Goal: Information Seeking & Learning: Understand process/instructions

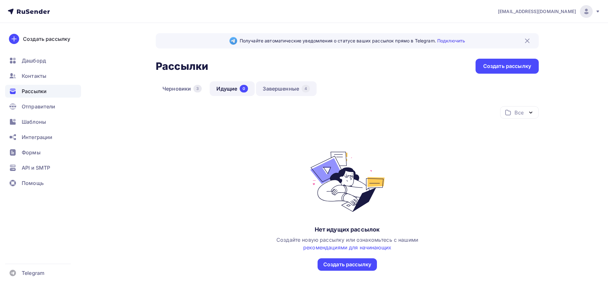
click at [281, 96] on link "Завершенные 4" at bounding box center [286, 88] width 61 height 15
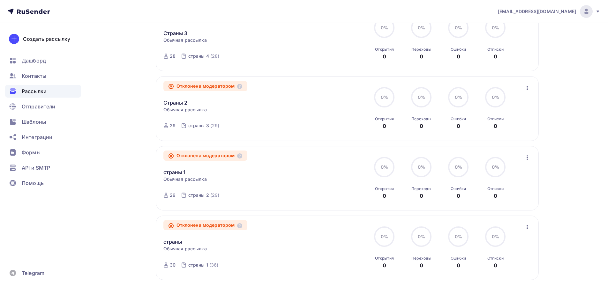
scroll to position [160, 0]
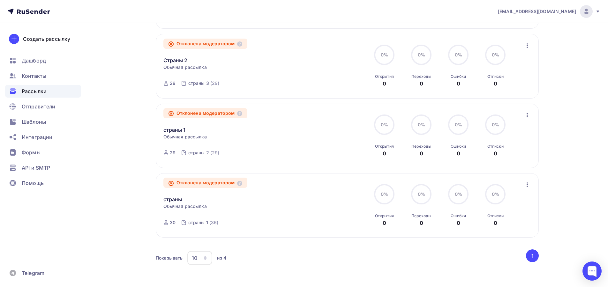
click at [201, 182] on div "Отклонена модератором" at bounding box center [205, 183] width 84 height 10
click at [244, 188] on div "Отклонена модератором" at bounding box center [205, 183] width 84 height 10
click at [240, 185] on icon at bounding box center [239, 183] width 5 height 5
click at [239, 184] on icon at bounding box center [239, 183] width 5 height 5
click at [239, 183] on icon at bounding box center [239, 183] width 5 height 5
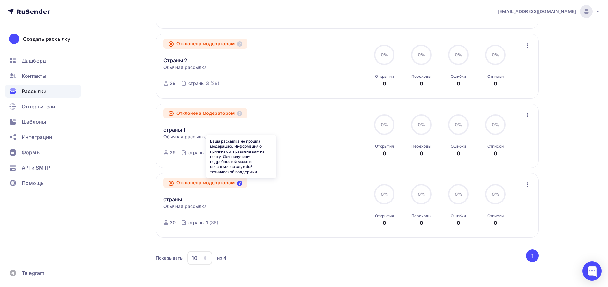
click at [238, 182] on icon at bounding box center [239, 183] width 5 height 5
click at [527, 43] on icon "button" at bounding box center [527, 46] width 8 height 8
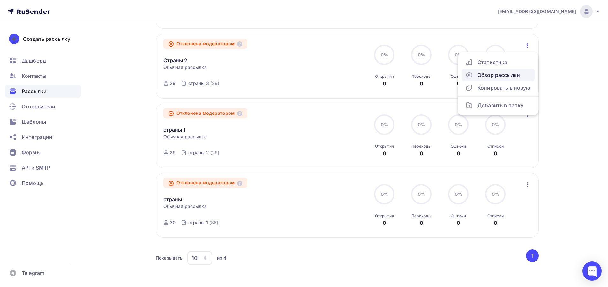
click at [500, 77] on div "Обзор рассылки" at bounding box center [497, 75] width 65 height 8
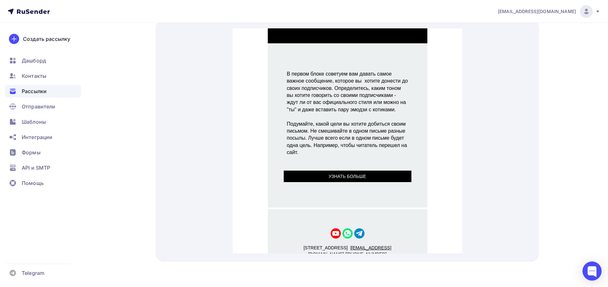
scroll to position [109, 0]
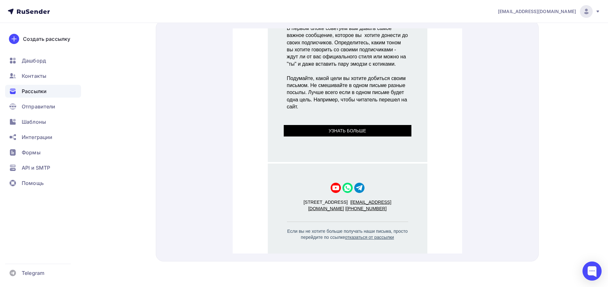
click at [374, 122] on span "УЗНАТЬ БОЛЬШЕ" at bounding box center [347, 123] width 128 height 12
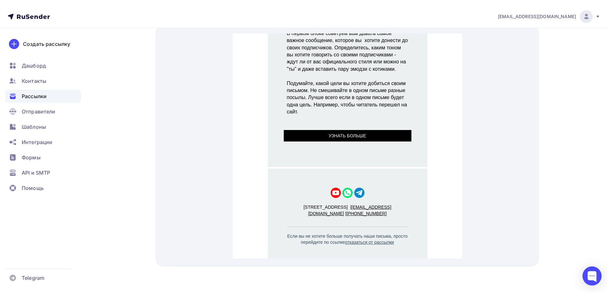
scroll to position [0, 0]
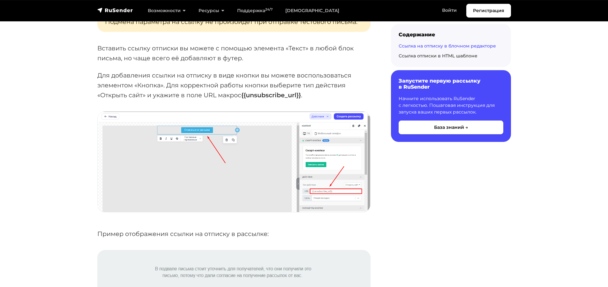
scroll to position [766, 0]
